Goal: Information Seeking & Learning: Learn about a topic

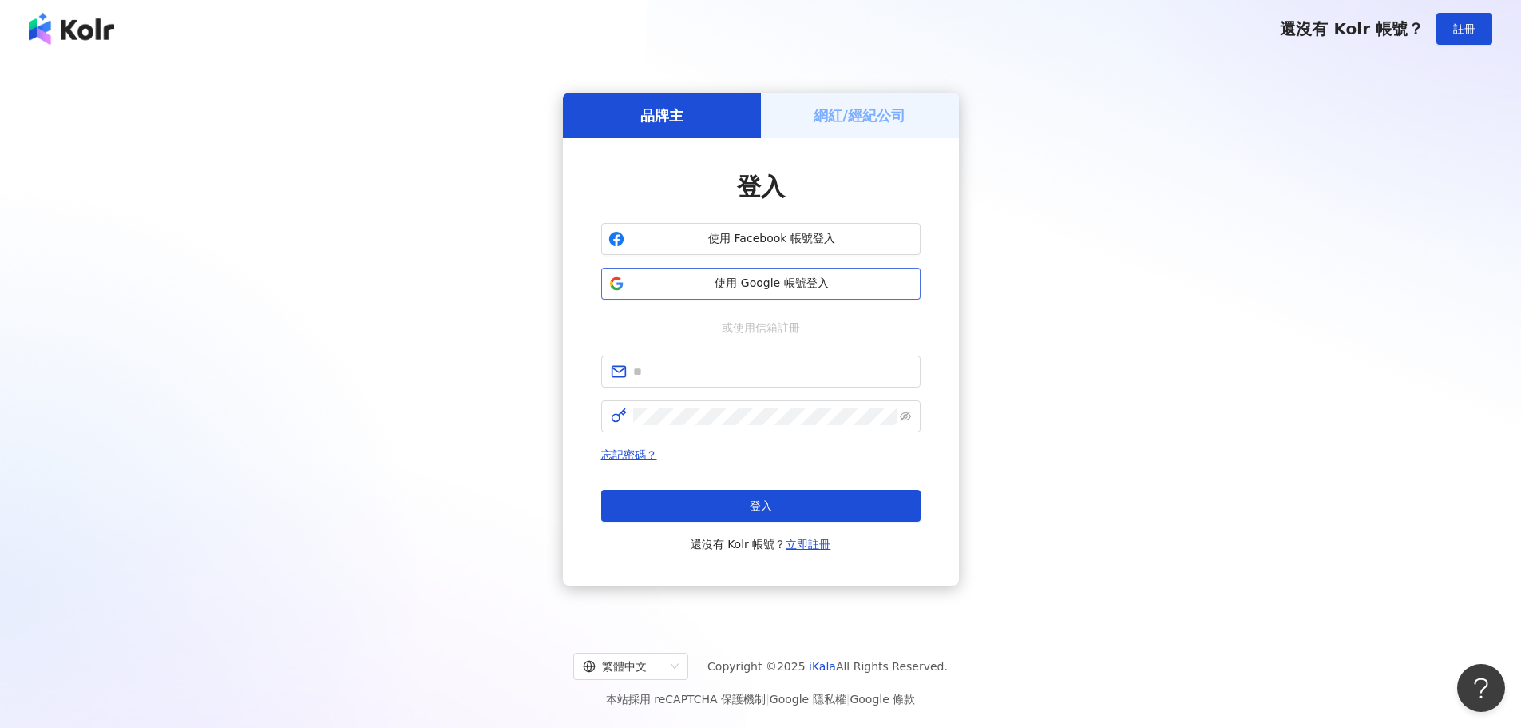
click at [791, 285] on span "使用 Google 帳號登入" at bounding box center [772, 284] width 283 height 16
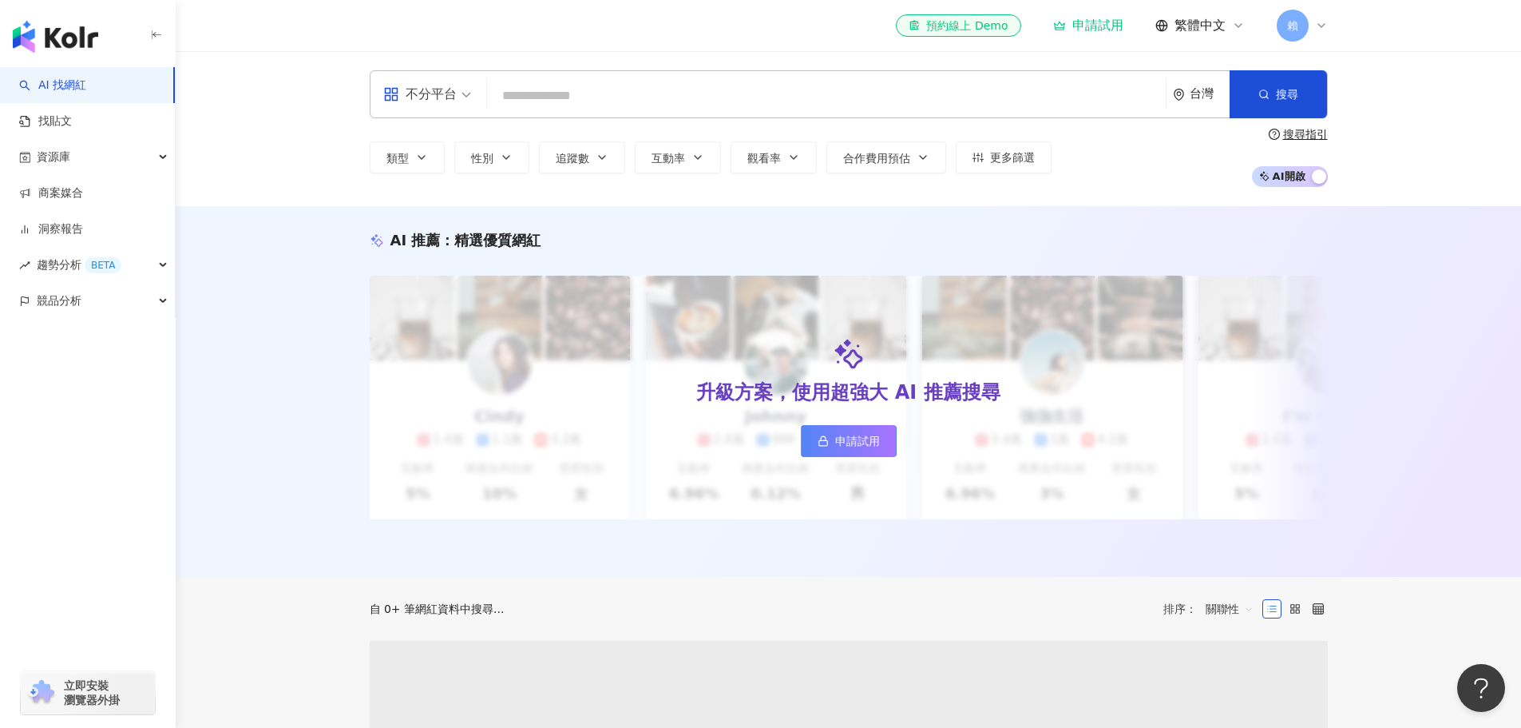
click at [558, 85] on input "search" at bounding box center [827, 96] width 666 height 30
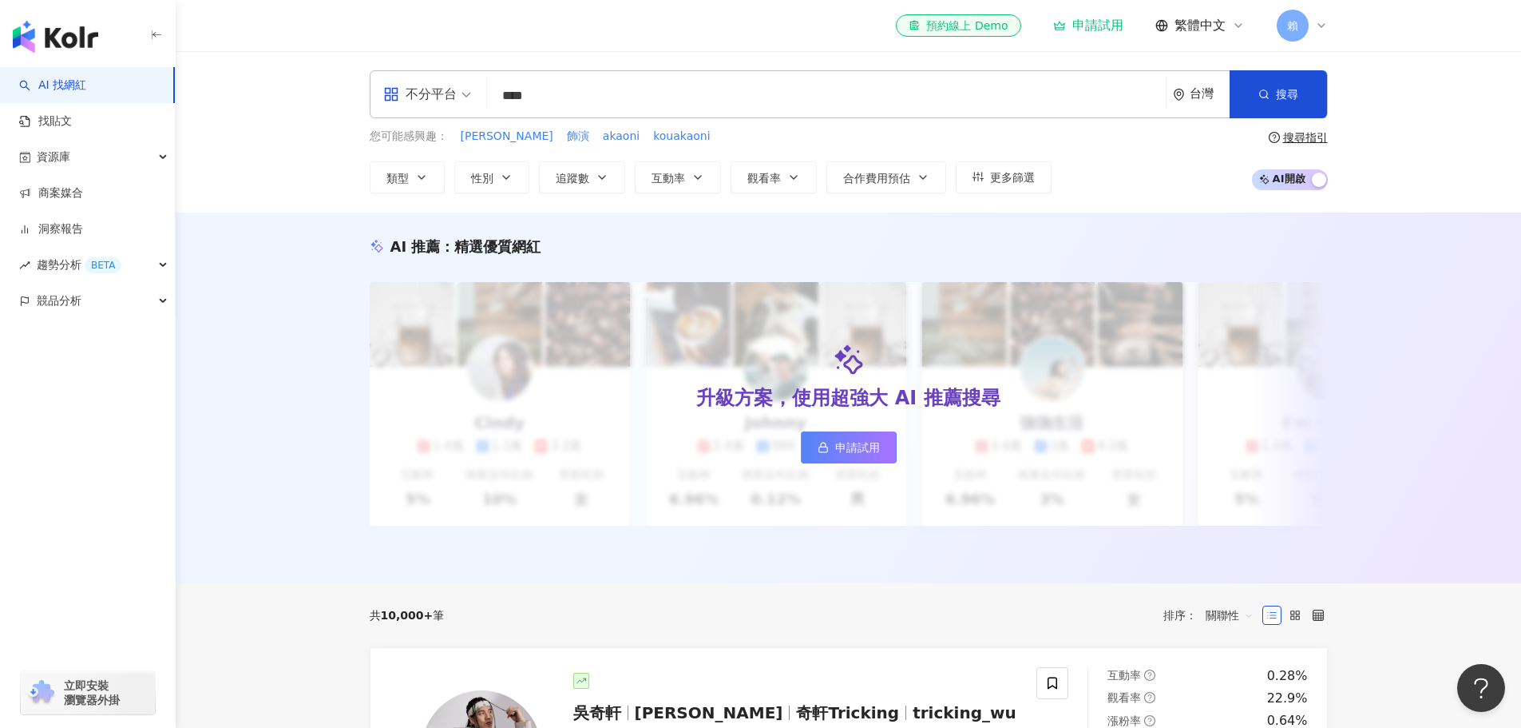
type input "****"
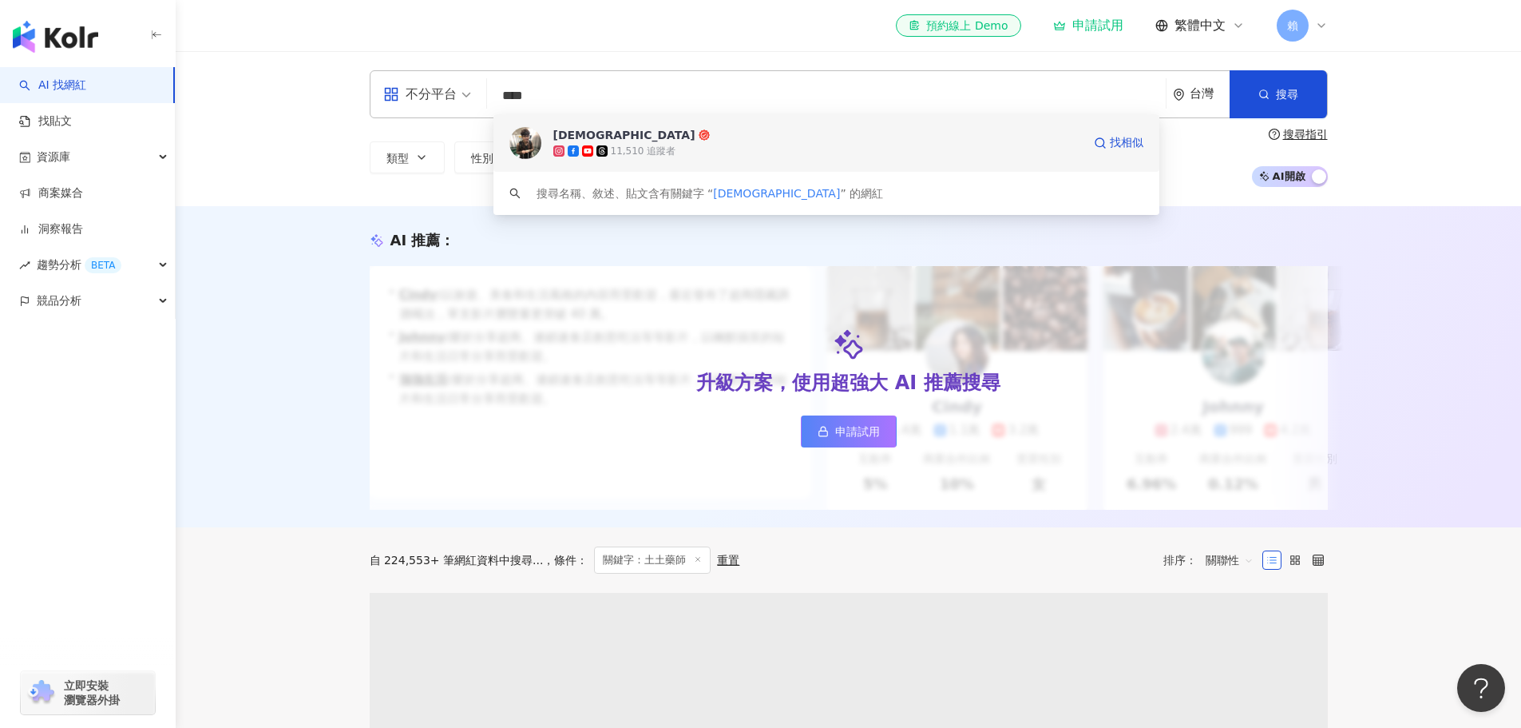
click at [725, 131] on span "[DEMOGRAPHIC_DATA]" at bounding box center [817, 135] width 529 height 16
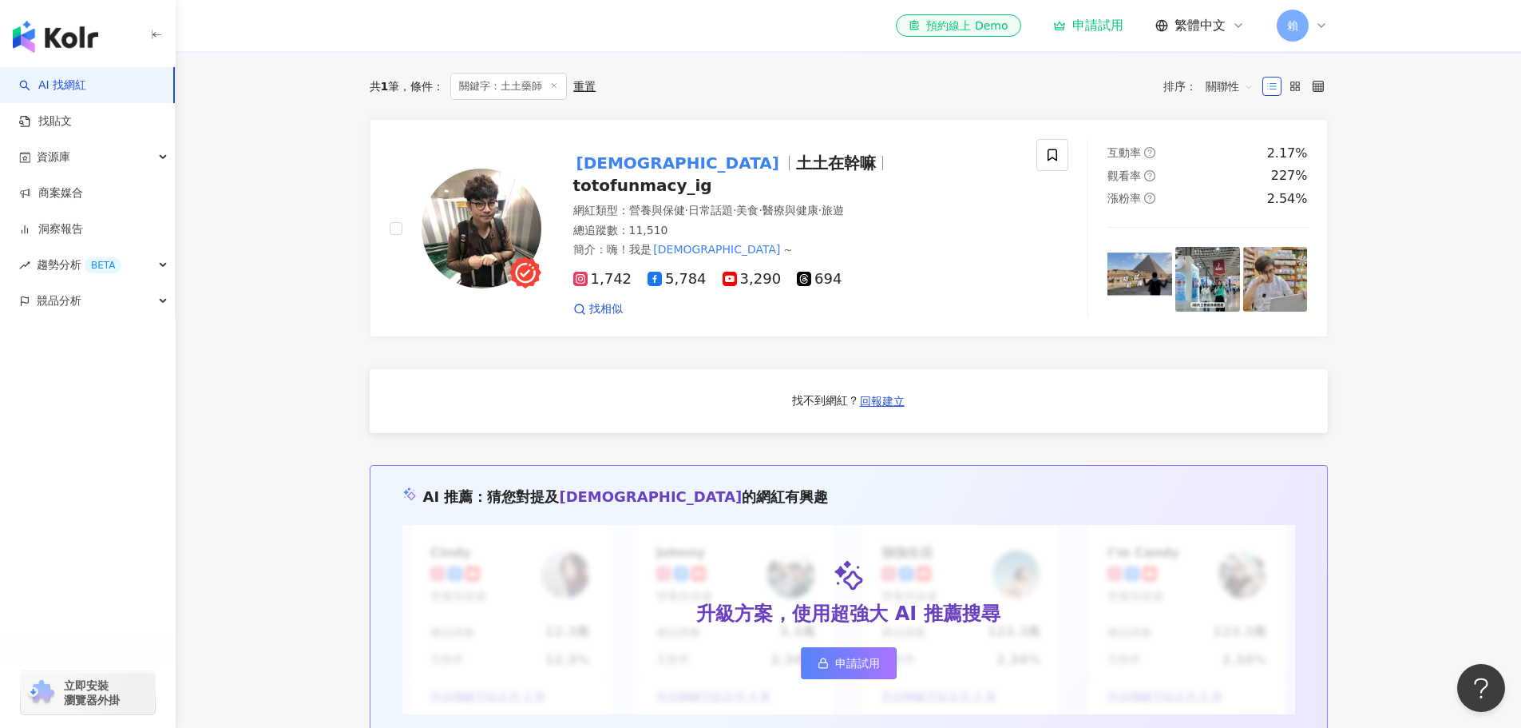
scroll to position [479, 0]
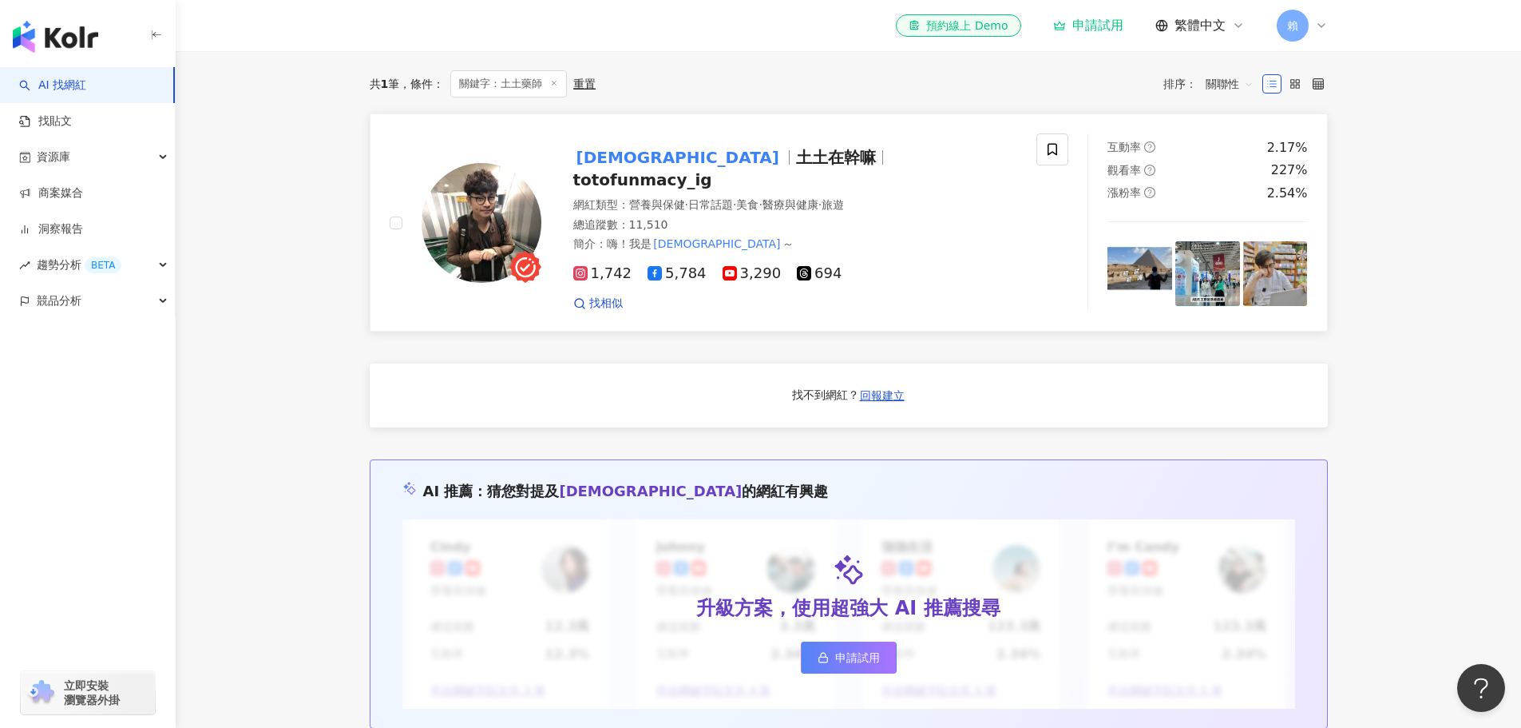
click at [797, 269] on span "694" at bounding box center [819, 273] width 45 height 17
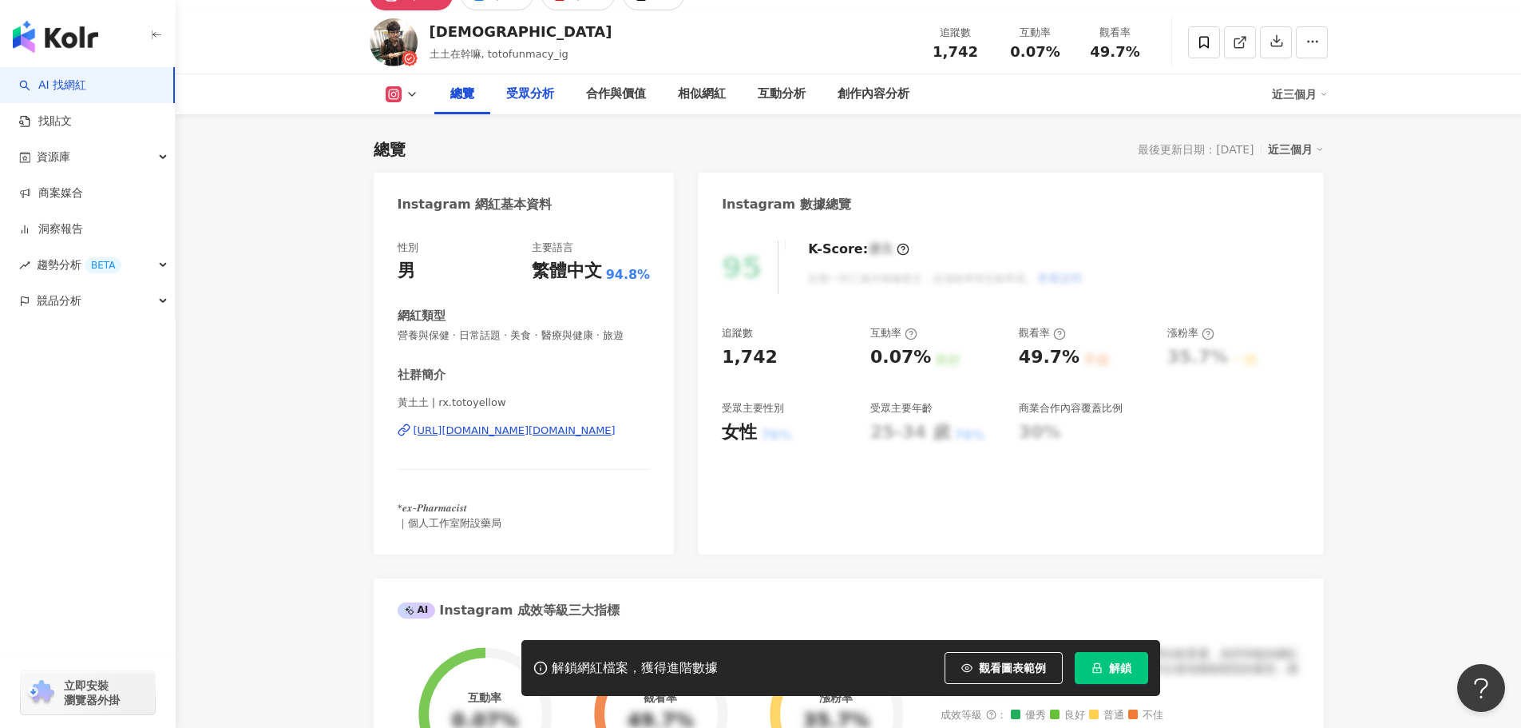
click at [527, 94] on div "受眾分析" at bounding box center [530, 94] width 48 height 19
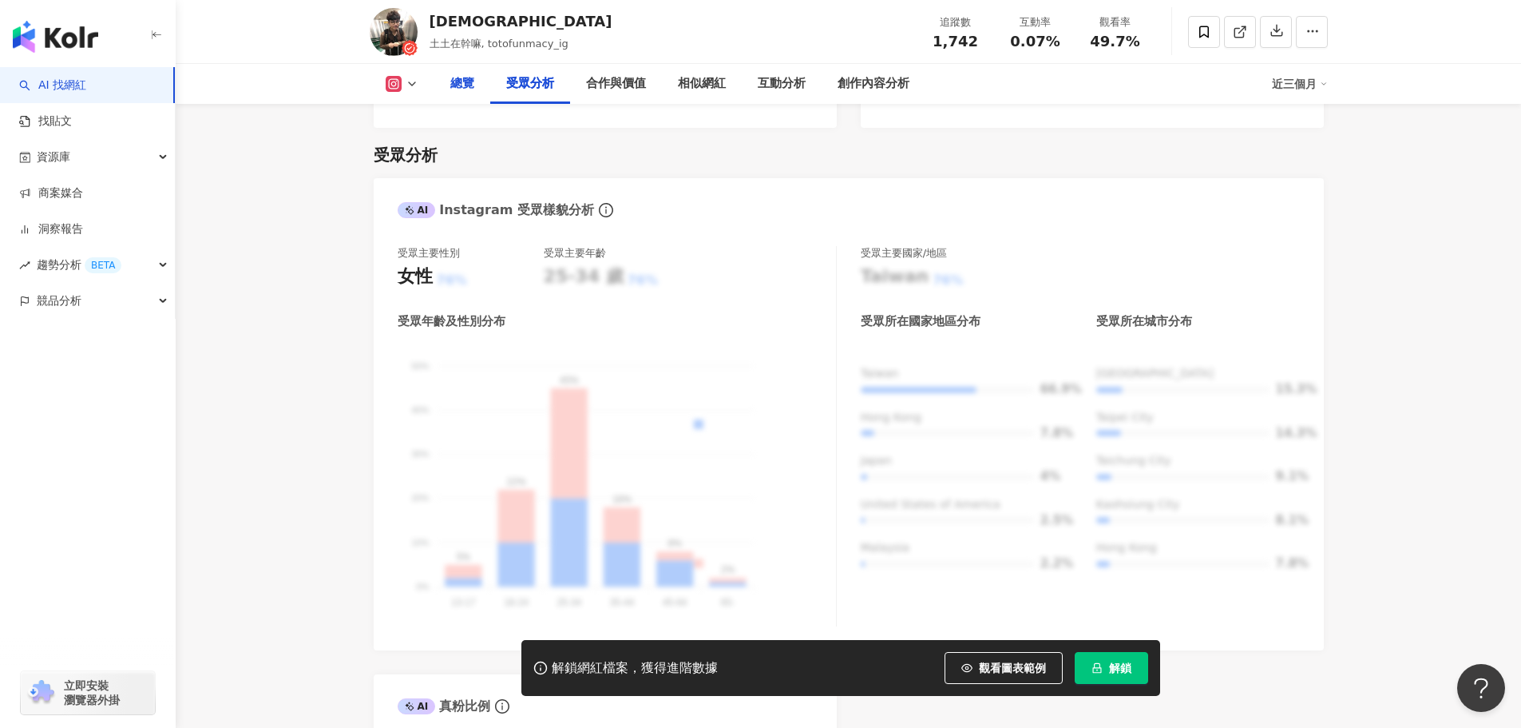
click at [474, 93] on div "總覽" at bounding box center [462, 84] width 56 height 40
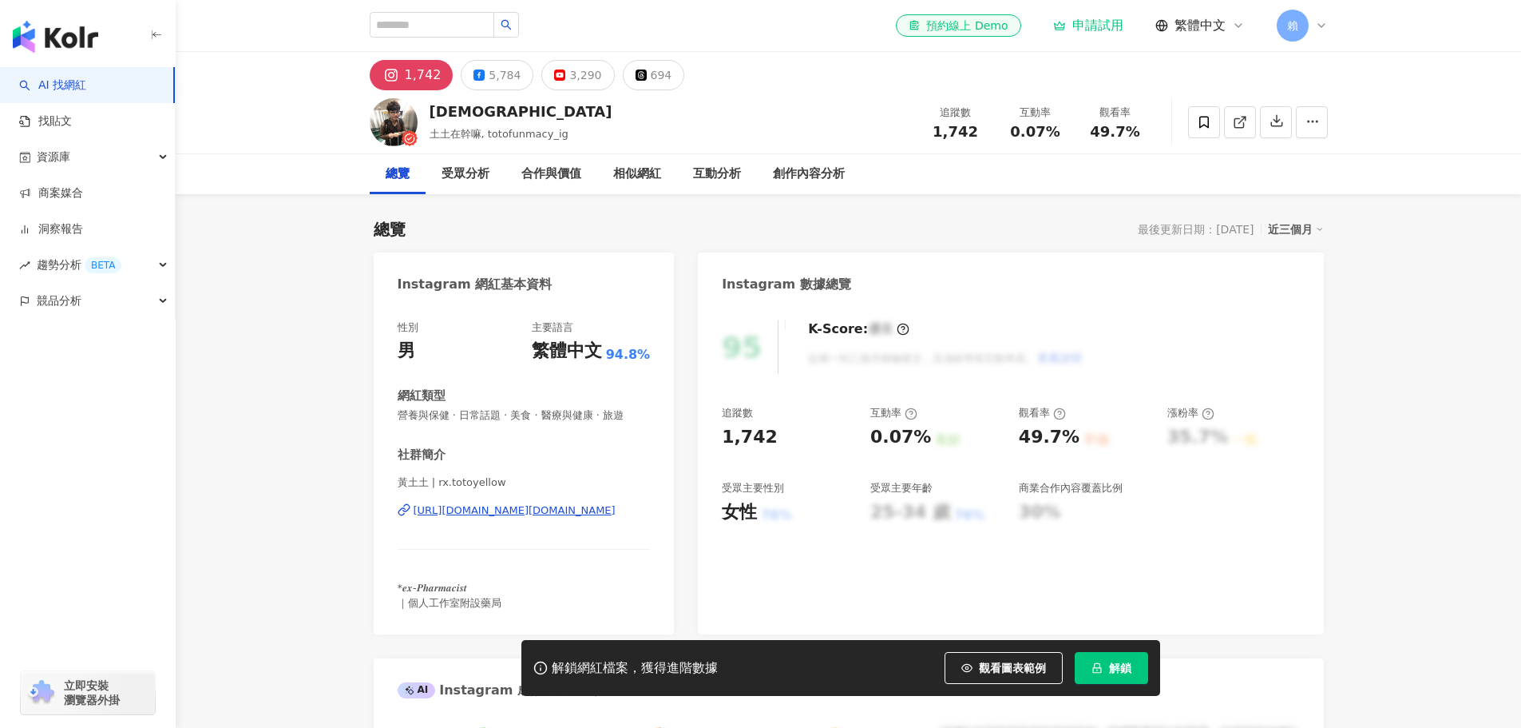
click at [527, 516] on div "[URL][DOMAIN_NAME][DOMAIN_NAME]" at bounding box center [515, 510] width 202 height 14
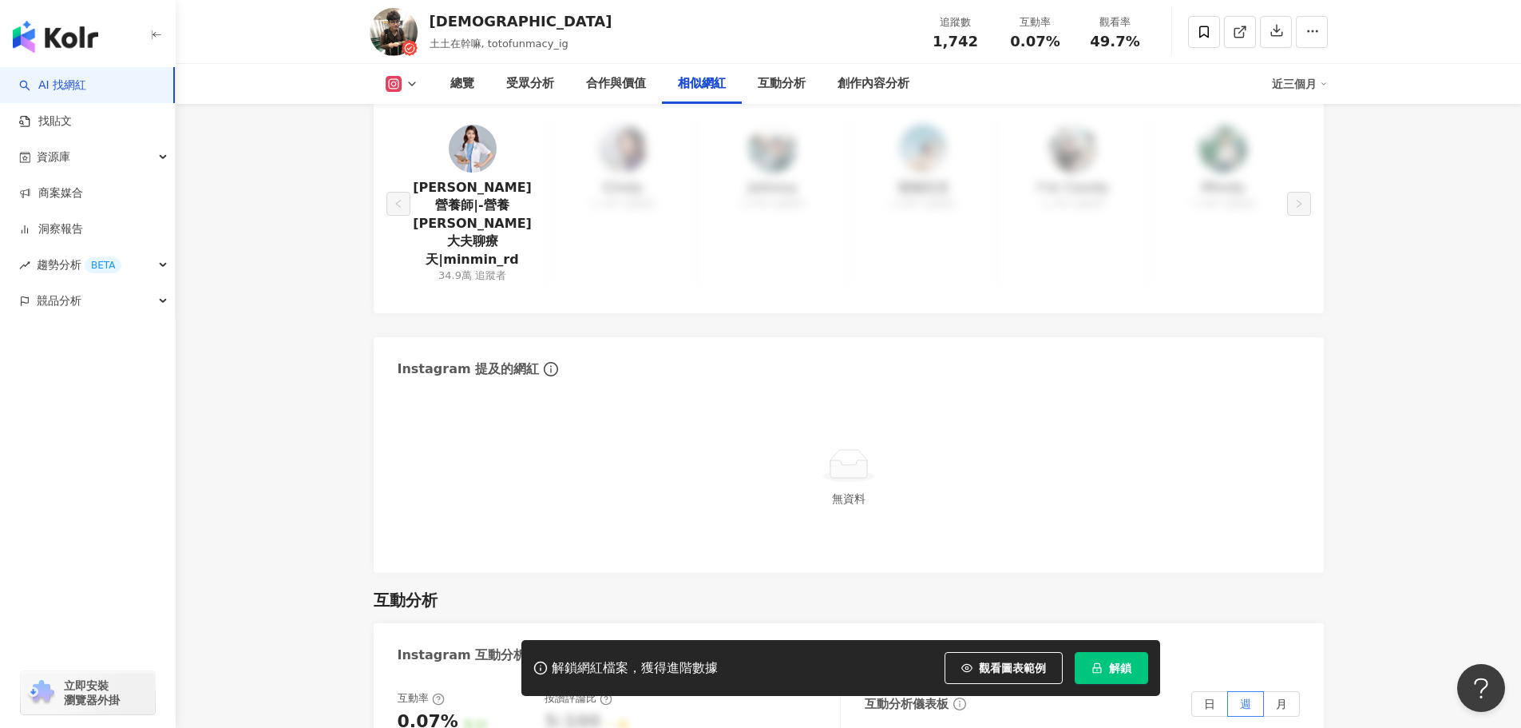
scroll to position [2476, 0]
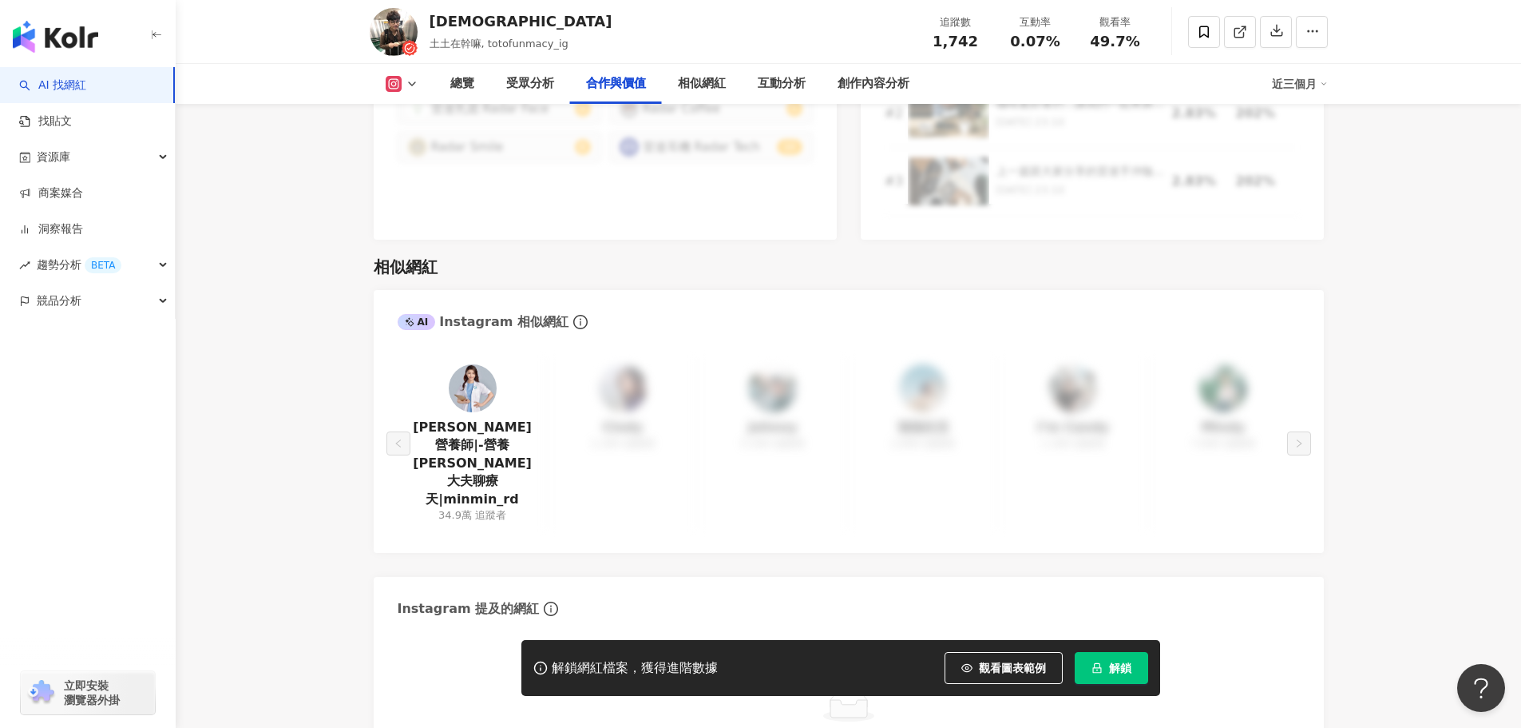
scroll to position [2476, 0]
